Goal: Contribute content: Add original content to the website for others to see

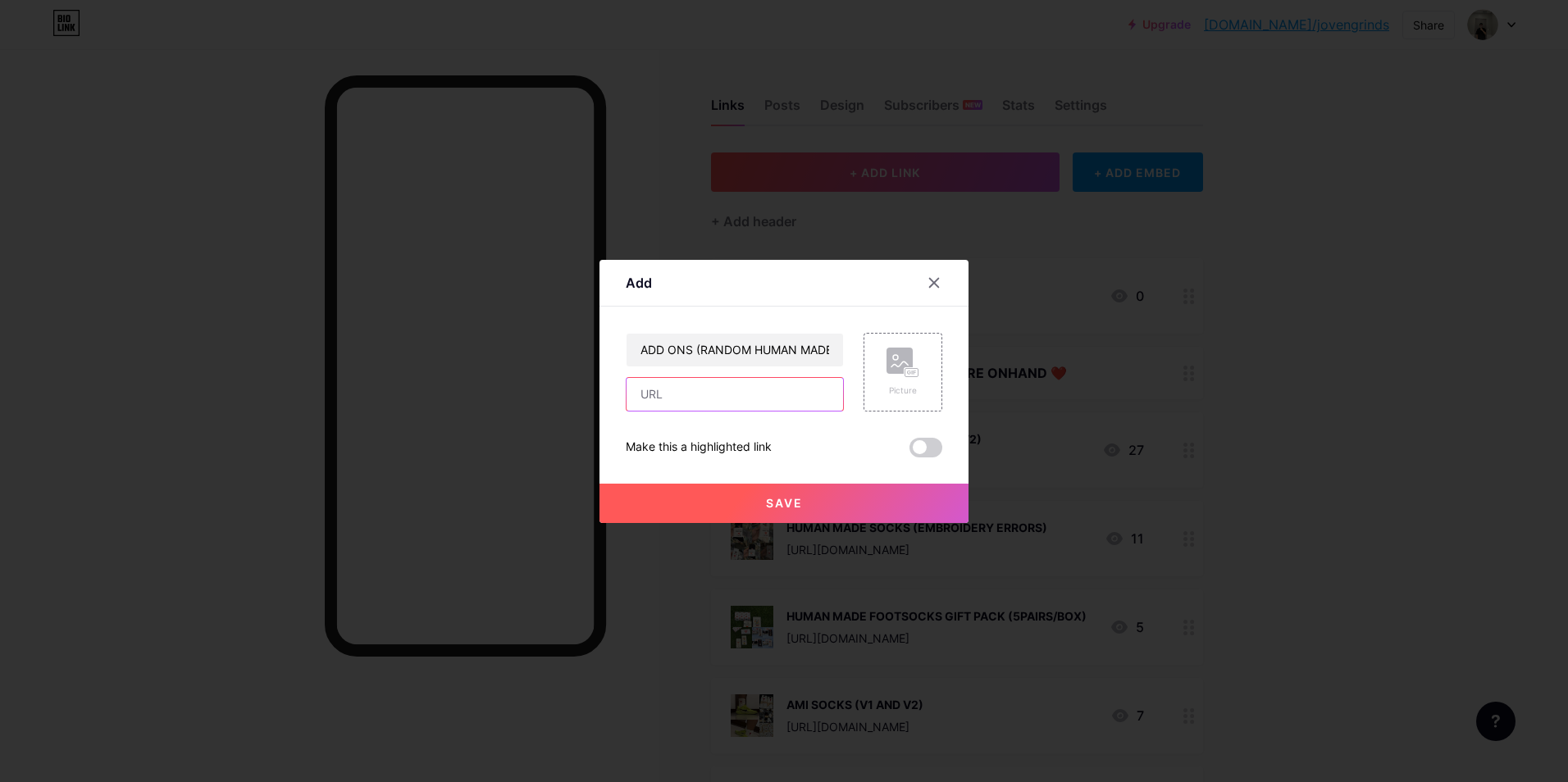
paste input "[URL][DOMAIN_NAME]"
type input "[URL][DOMAIN_NAME]"
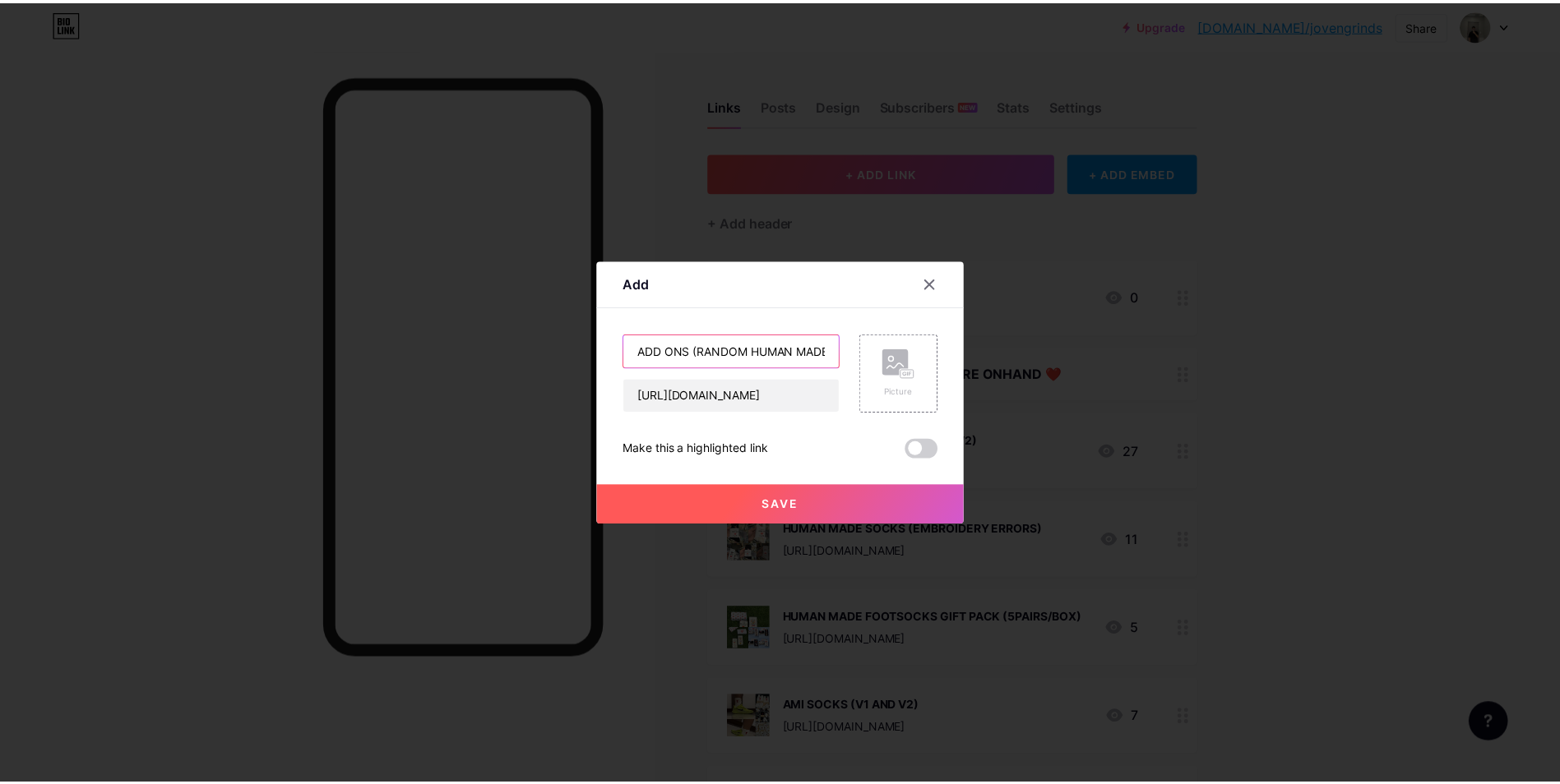
scroll to position [0, 0]
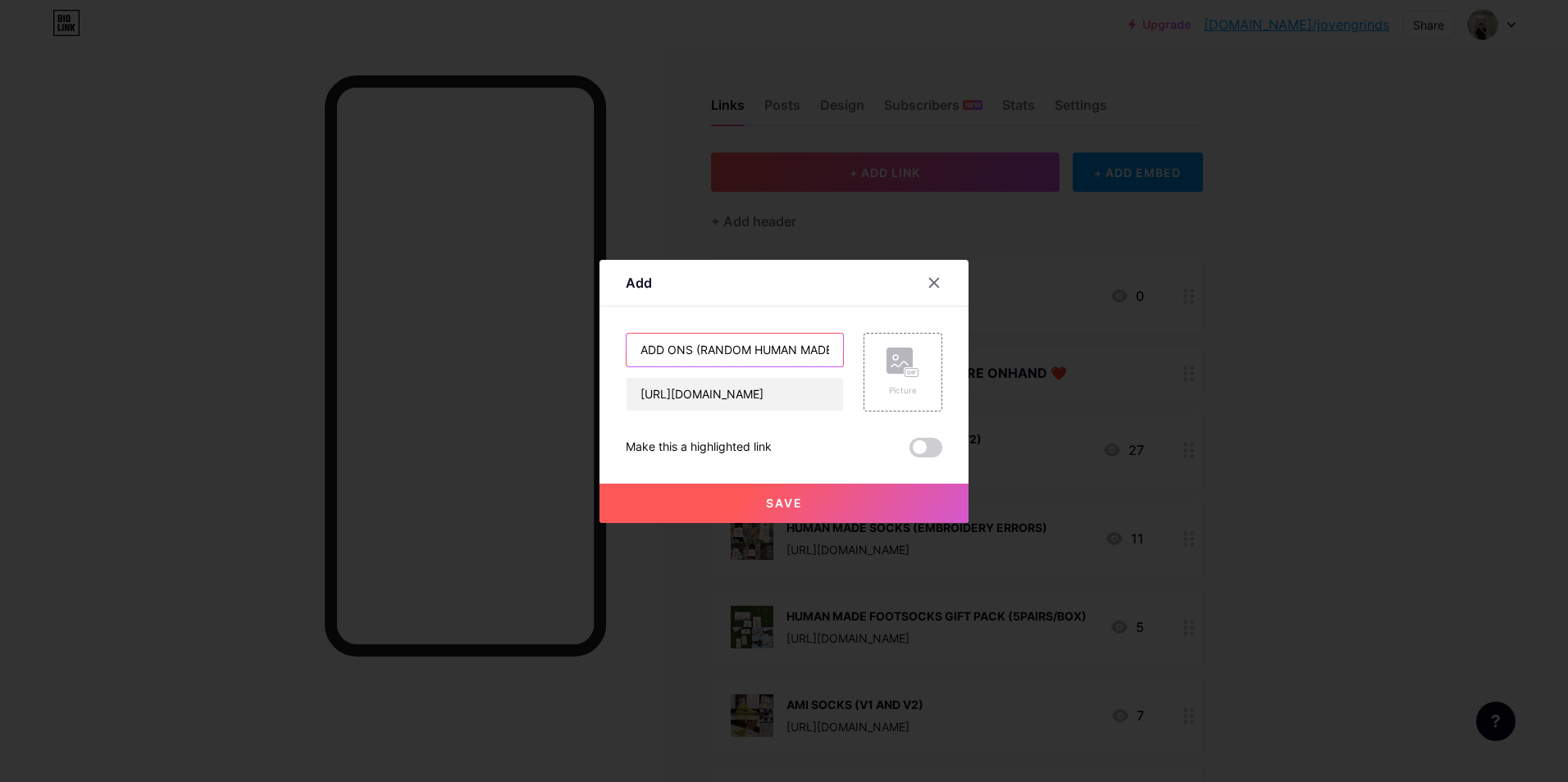
click at [687, 346] on input "ADD ONS (RANDOM HUMAN MADE STICKER)" at bounding box center [735, 350] width 217 height 33
type input "ADD ONS 10 PESOS EACH (RANDOM HUMAN MADE STICKER)"
click at [797, 487] on button "Save" at bounding box center [784, 503] width 369 height 40
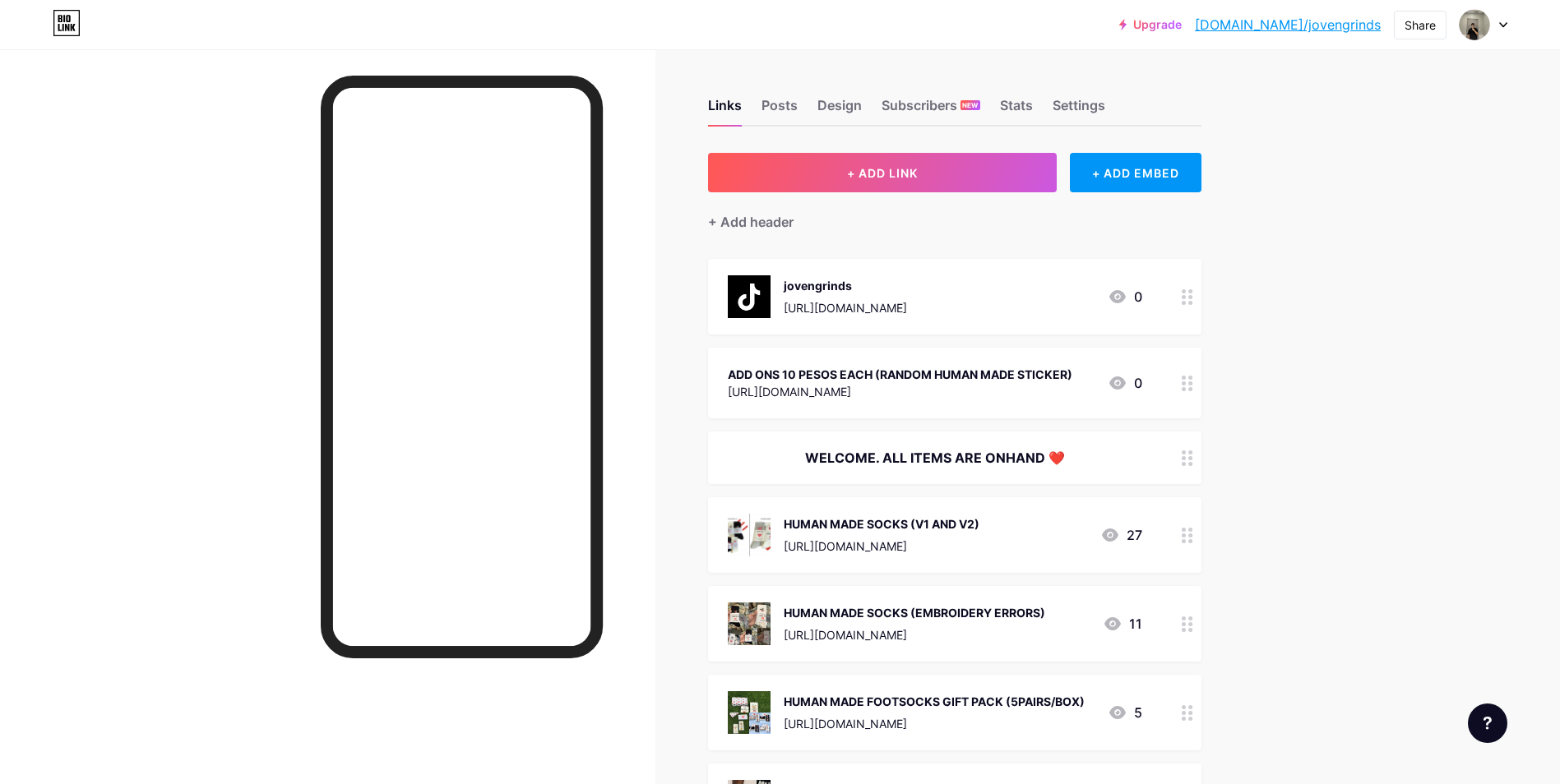
click at [1192, 387] on circle at bounding box center [1190, 389] width 4 height 4
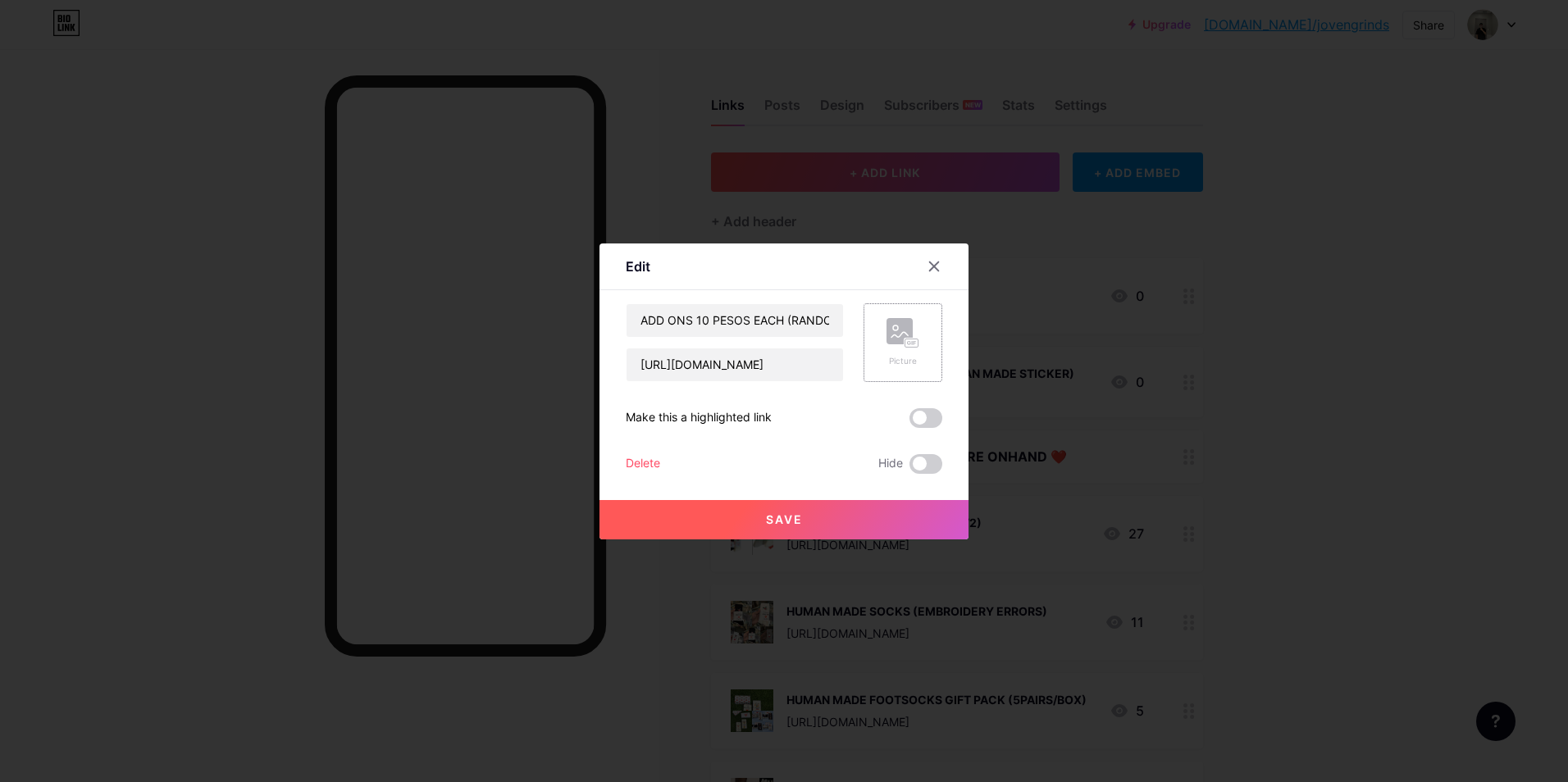
click at [923, 331] on div "Picture" at bounding box center [903, 342] width 78 height 78
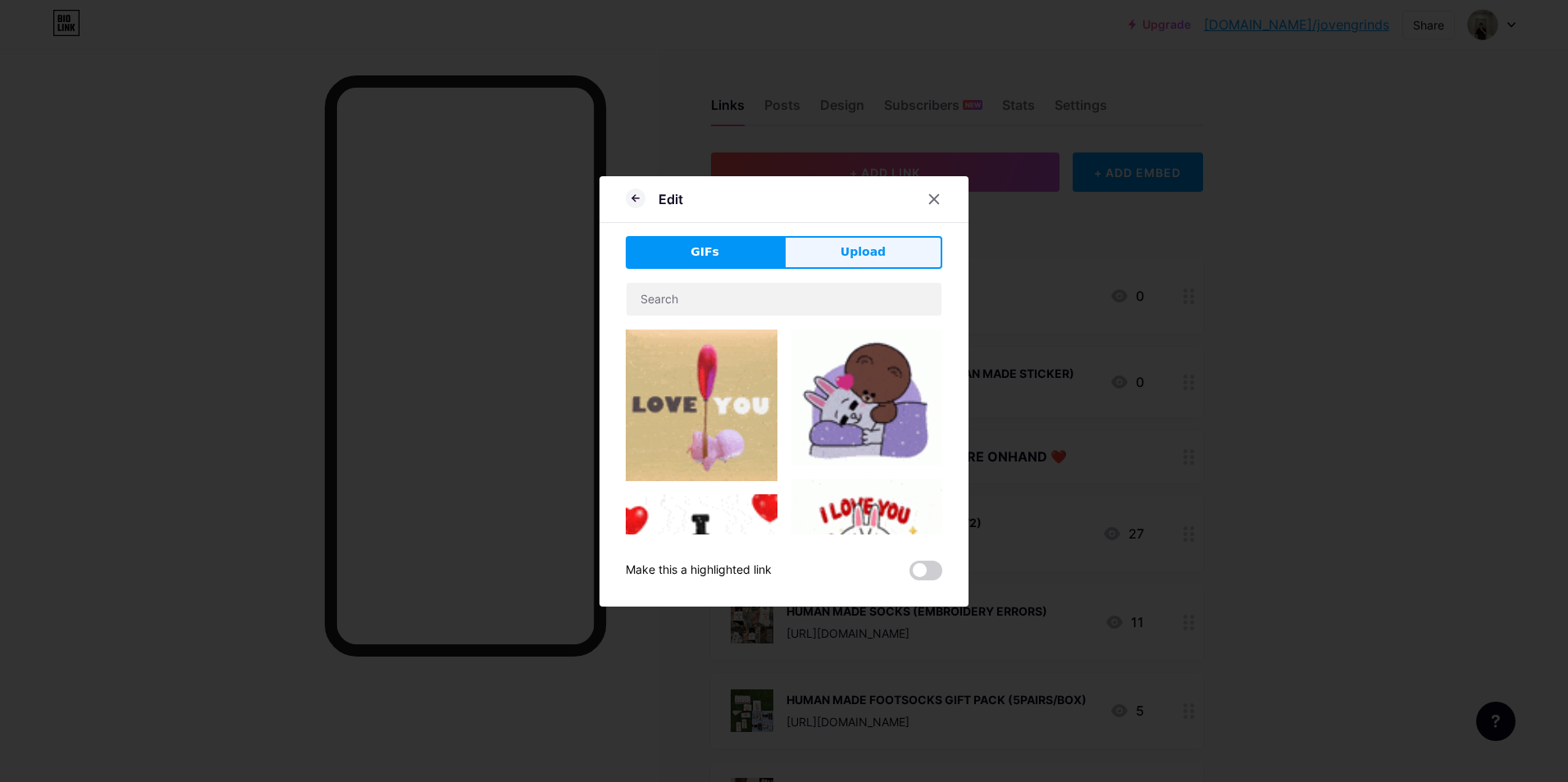
click at [867, 249] on span "Upload" at bounding box center [863, 252] width 45 height 17
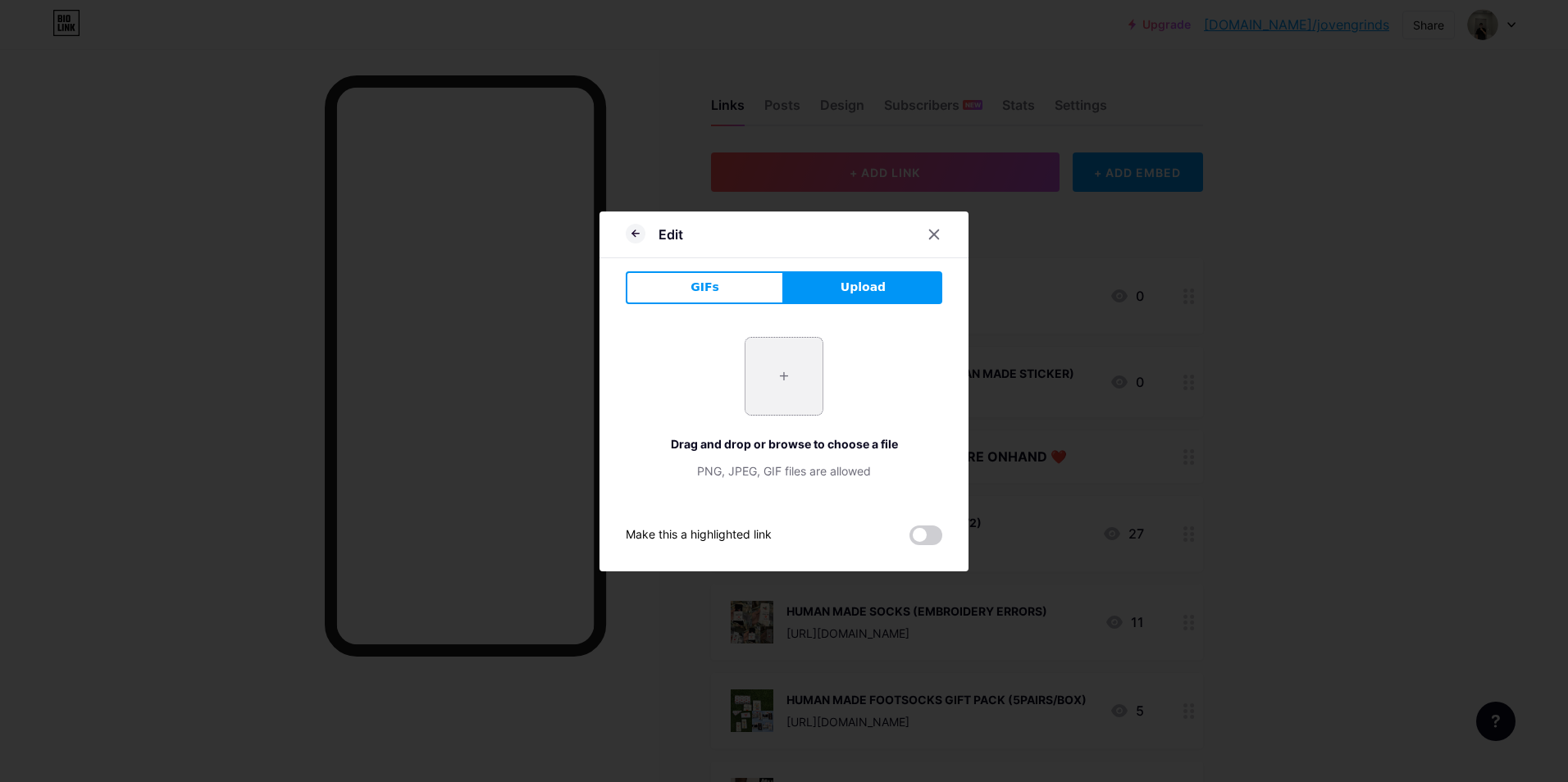
click at [775, 384] on input "file" at bounding box center [784, 377] width 77 height 77
type input "C:\fakepath\stickers.jpg"
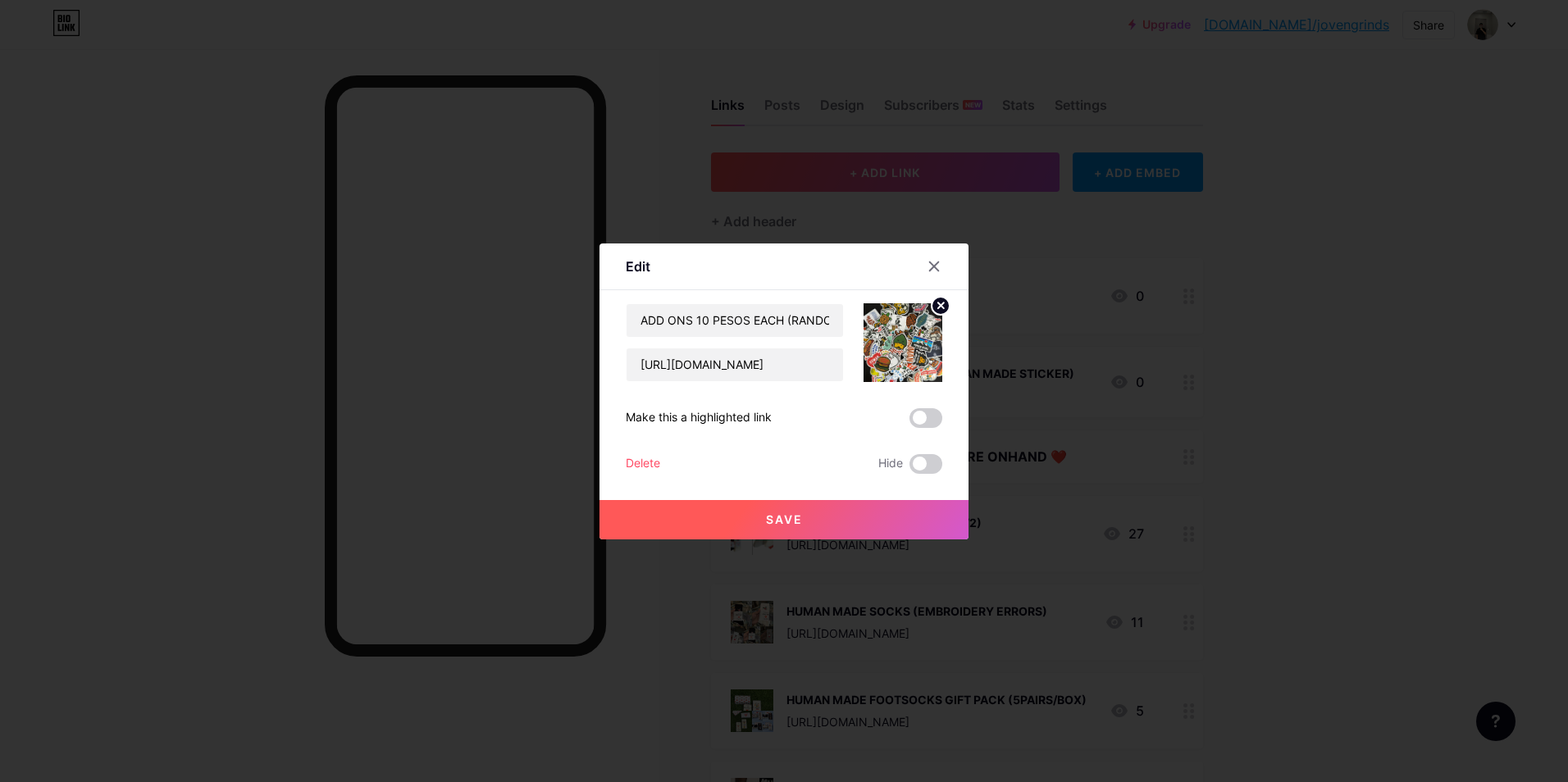
click at [823, 520] on button "Save" at bounding box center [784, 520] width 369 height 40
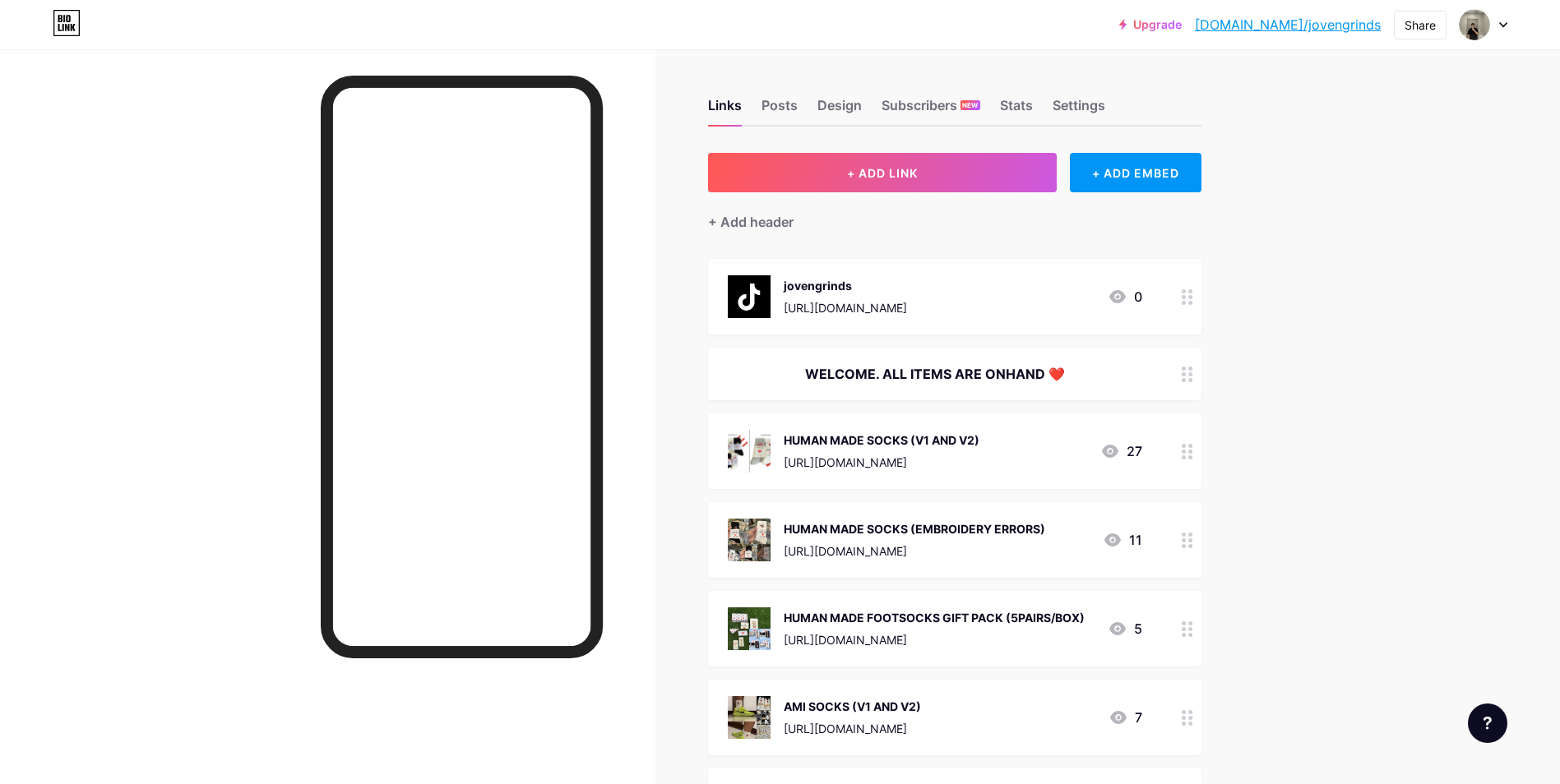
click at [879, 387] on div "WELCOME. ALL ITEMS ARE ONHAND ❤️" at bounding box center [955, 373] width 494 height 53
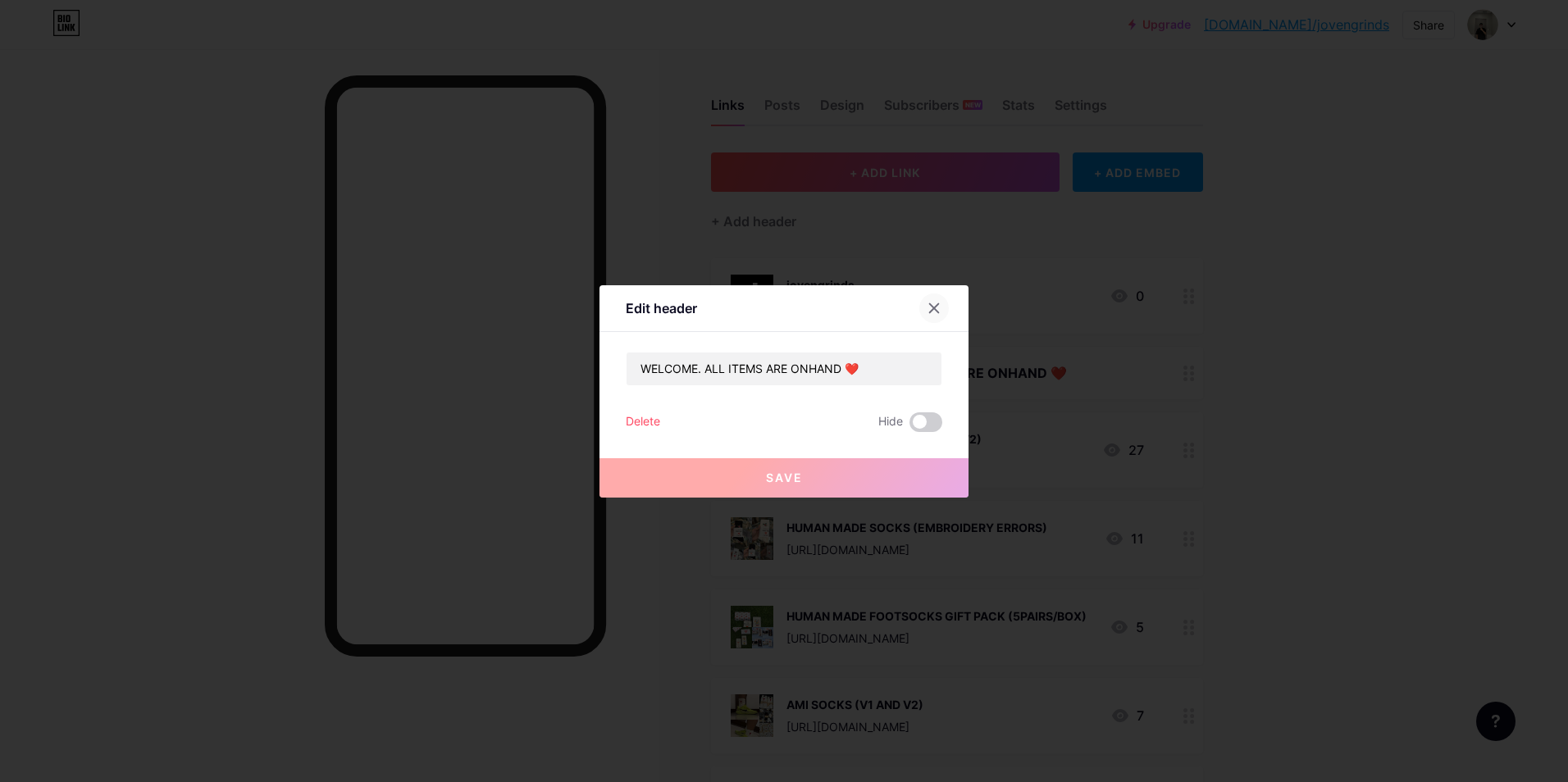
click at [928, 314] on icon at bounding box center [934, 308] width 13 height 13
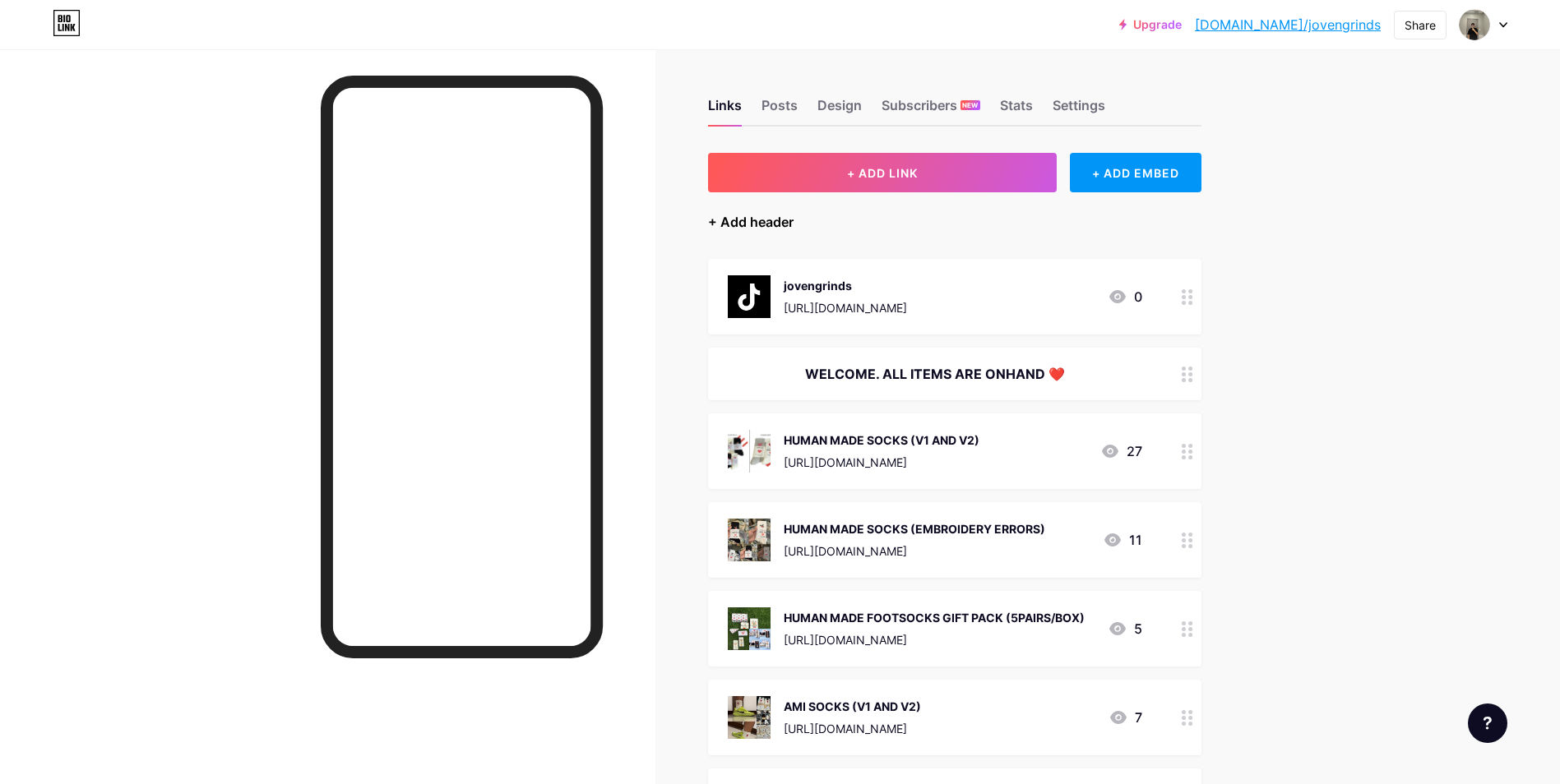
click at [749, 228] on div "+ Add header" at bounding box center [751, 222] width 85 height 20
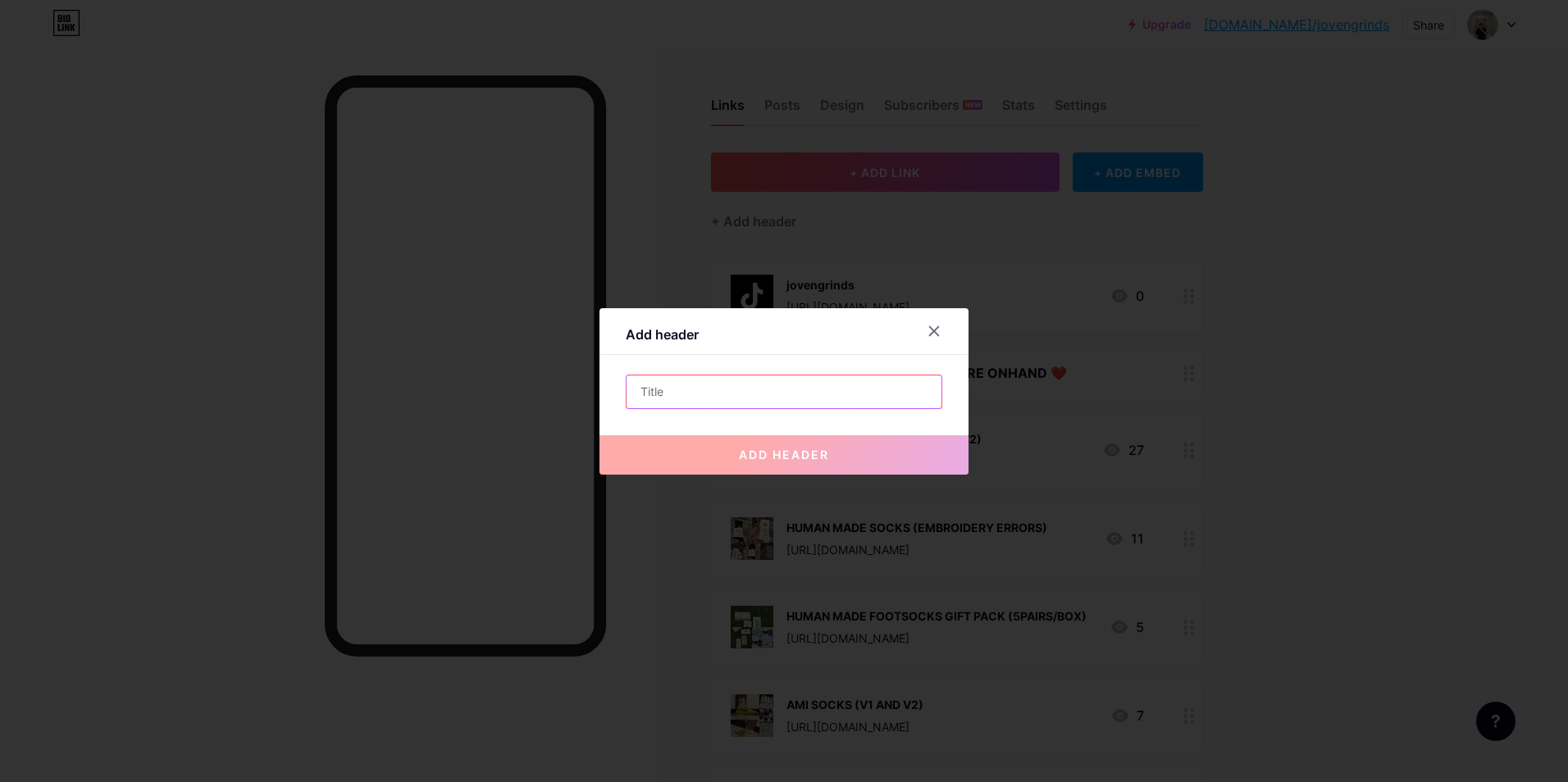
click at [728, 376] on input "text" at bounding box center [784, 392] width 315 height 33
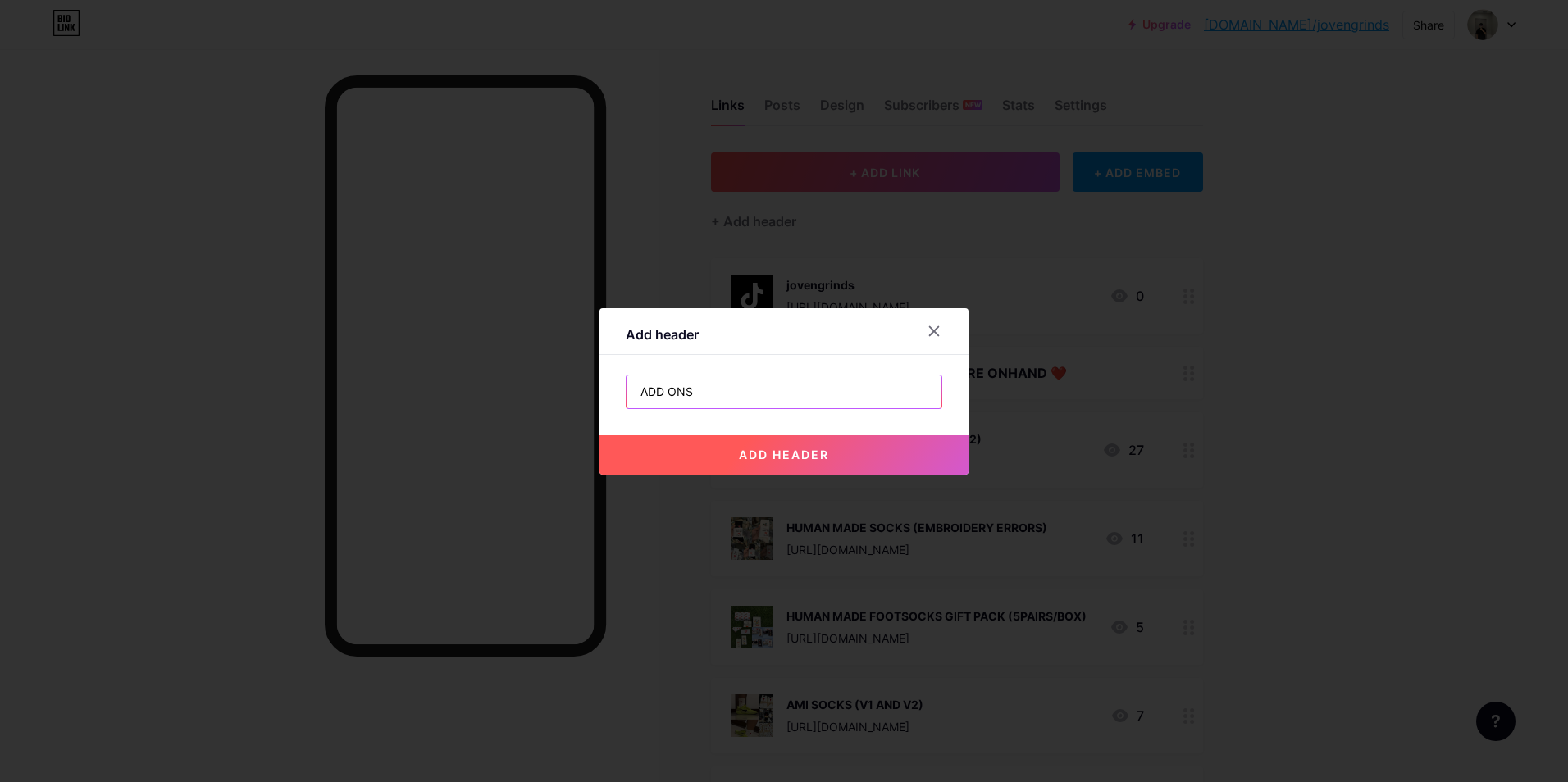
type input "ADD ONS"
click at [780, 459] on span "add header" at bounding box center [784, 454] width 90 height 14
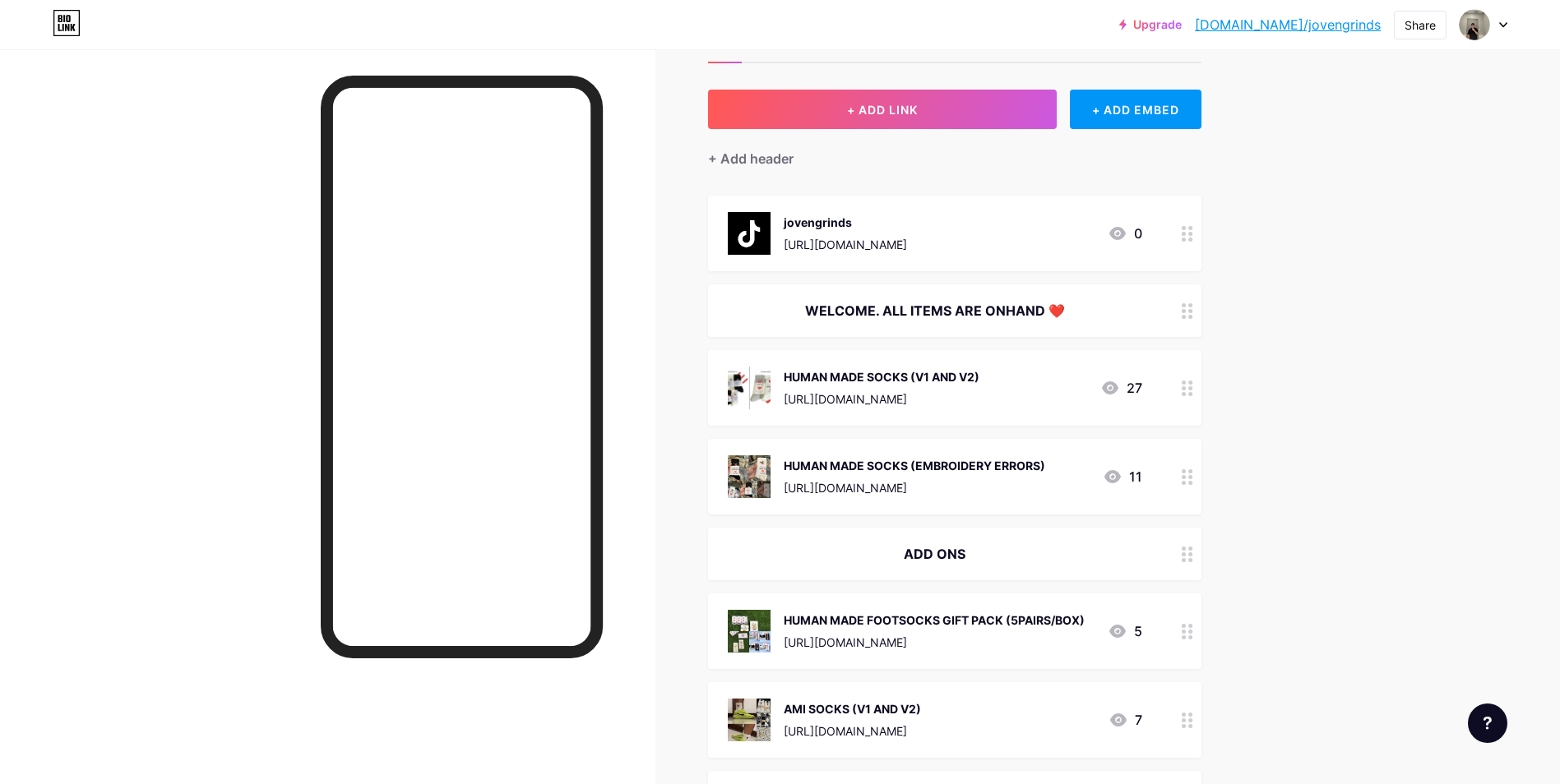
scroll to position [329, 0]
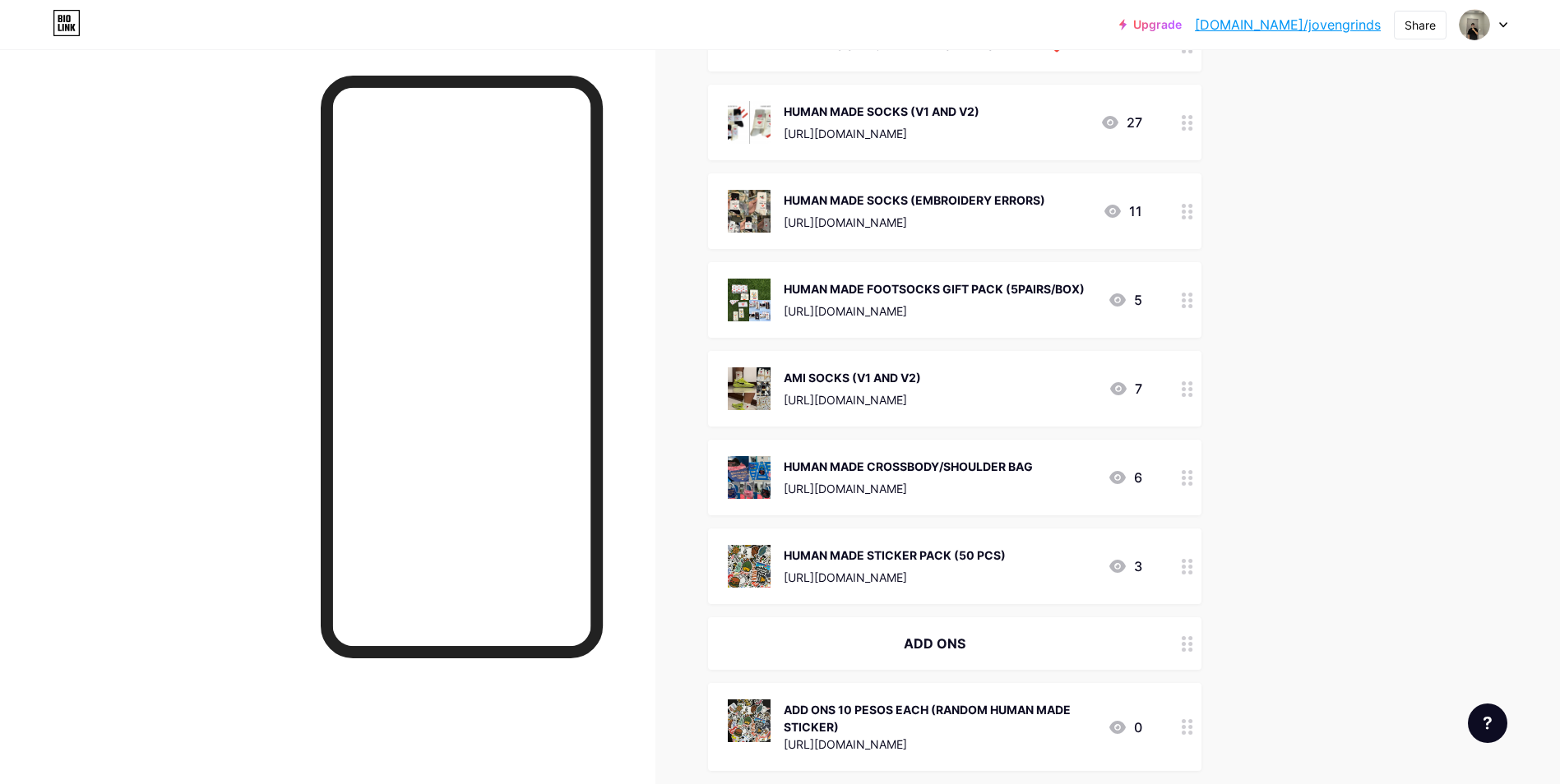
click at [1337, 539] on div "Upgrade [DOMAIN_NAME]/joveng... [DOMAIN_NAME]/jovengrinds Share Switch accounts…" at bounding box center [780, 317] width 1560 height 1291
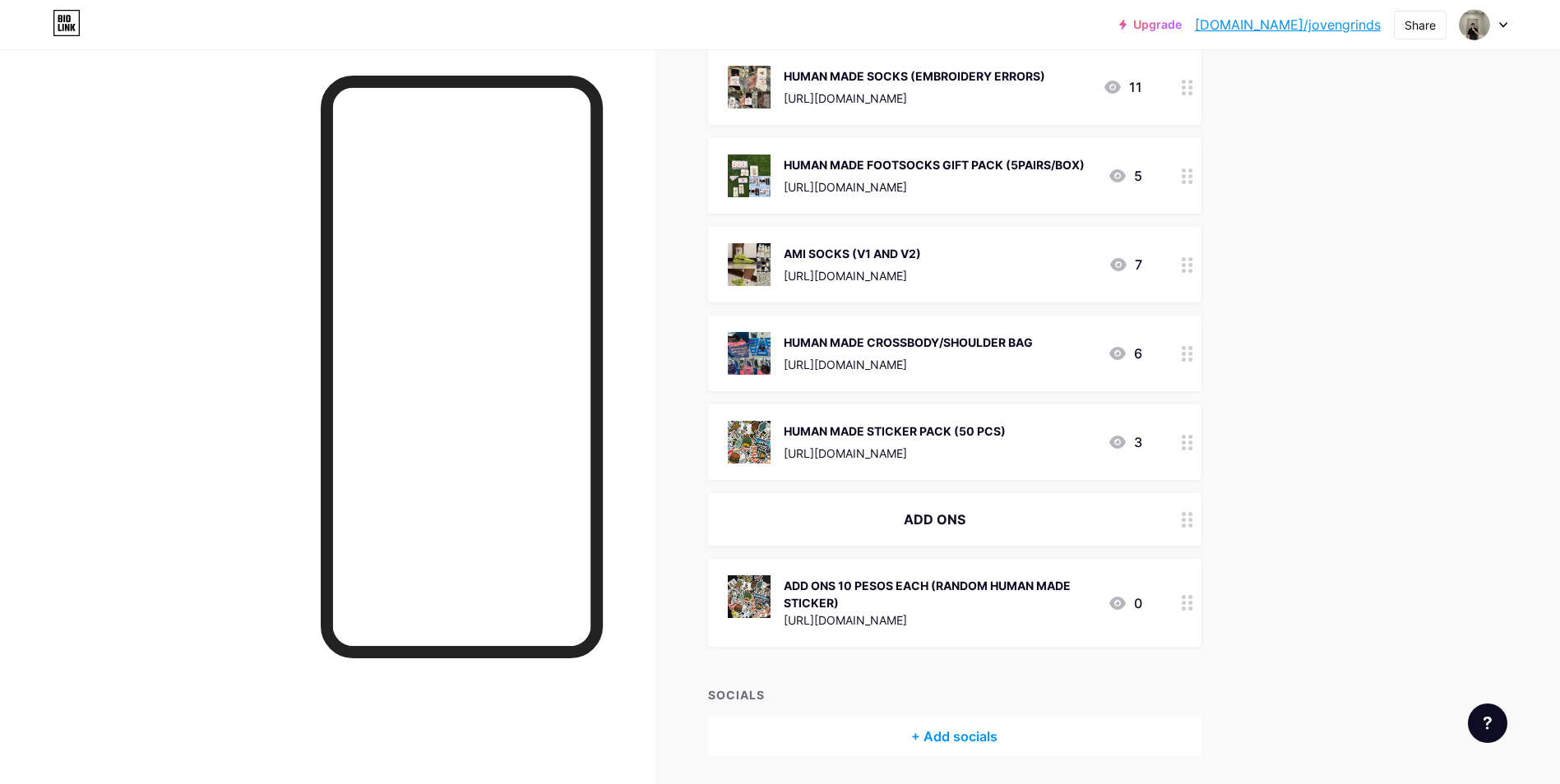
scroll to position [506, 0]
